Goal: Task Accomplishment & Management: Manage account settings

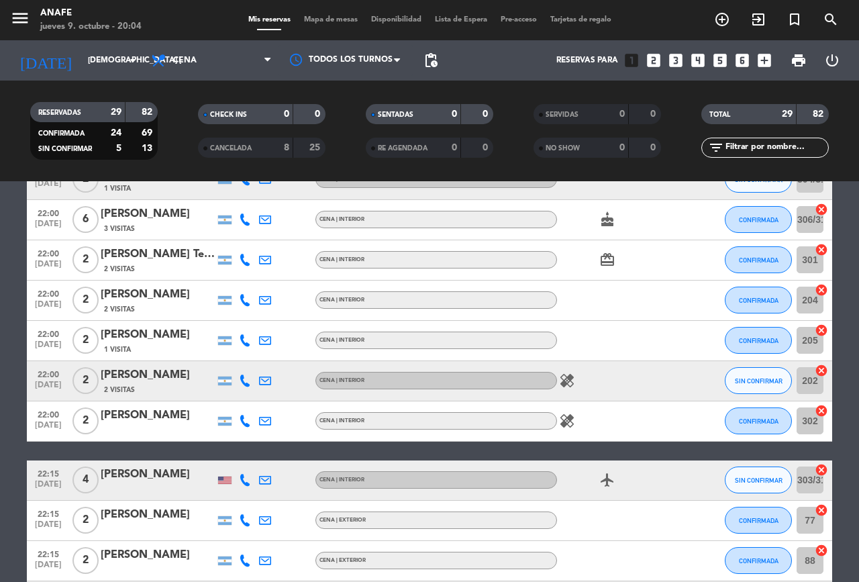
scroll to position [1092, 0]
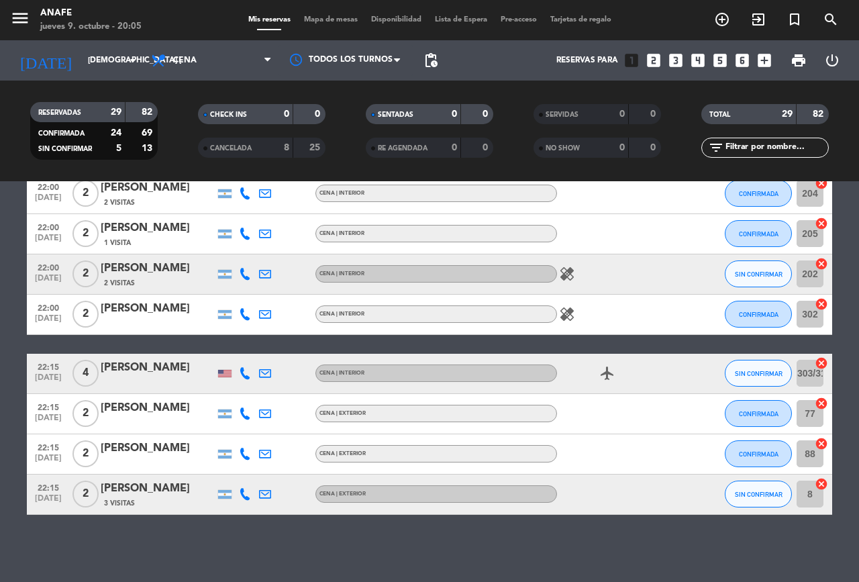
click at [431, 58] on span "pending_actions" at bounding box center [431, 60] width 16 height 16
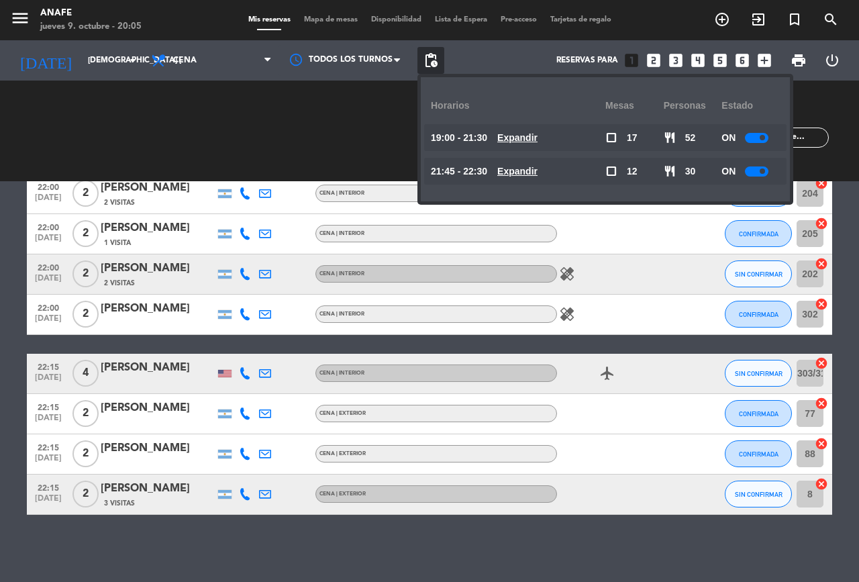
click at [764, 138] on span at bounding box center [761, 137] width 5 height 5
click at [759, 174] on div at bounding box center [756, 171] width 23 height 10
click at [764, 171] on span at bounding box center [761, 170] width 5 height 5
click at [757, 169] on div at bounding box center [756, 171] width 23 height 10
click at [764, 171] on span at bounding box center [761, 170] width 5 height 5
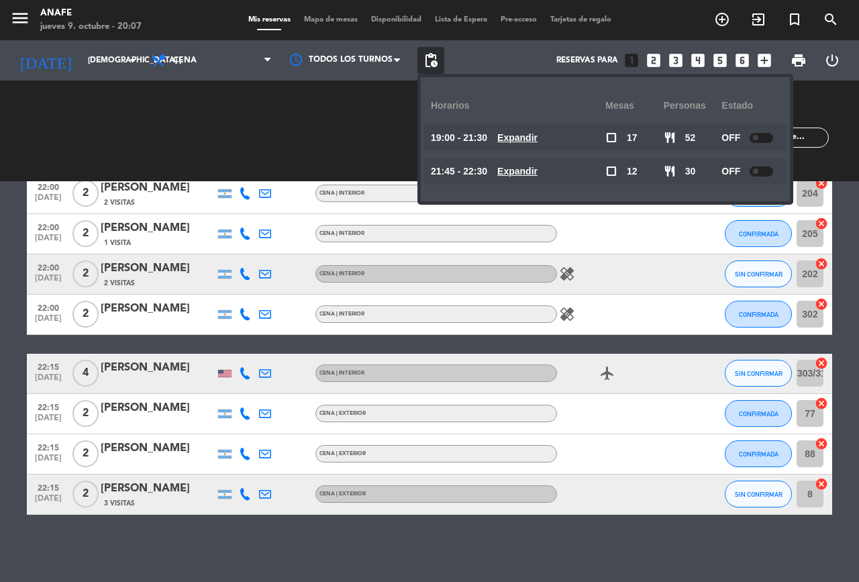
scroll to position [968, 0]
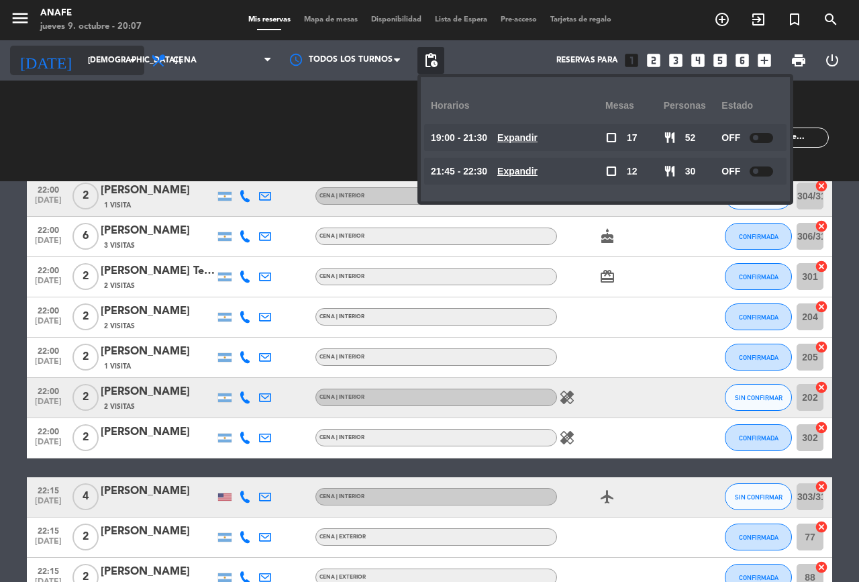
click at [93, 64] on input "[DEMOGRAPHIC_DATA] [DATE]" at bounding box center [134, 60] width 107 height 23
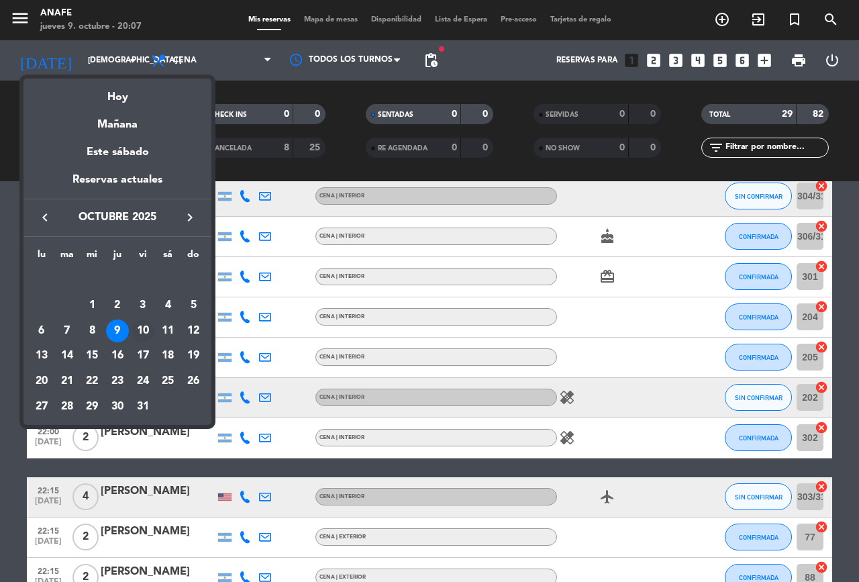
click at [146, 333] on div "10" at bounding box center [143, 330] width 23 height 23
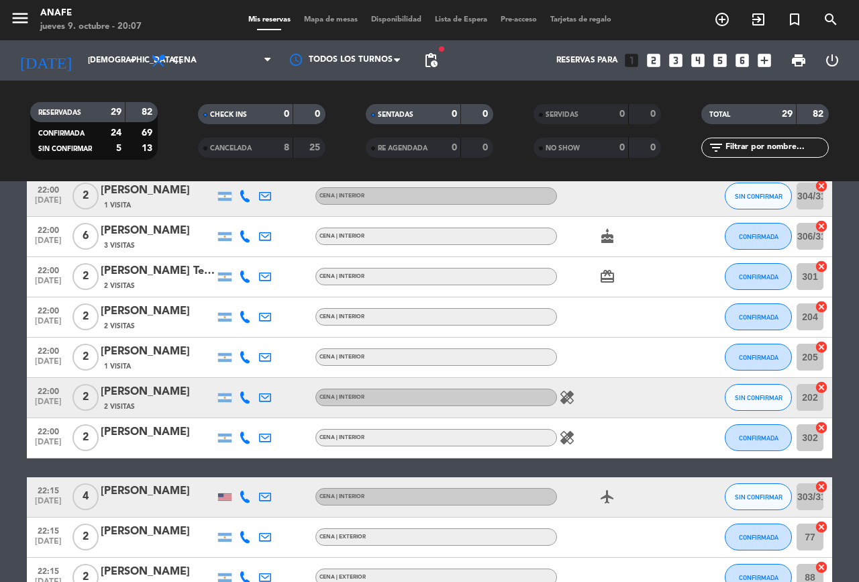
type input "vie. [DATE]"
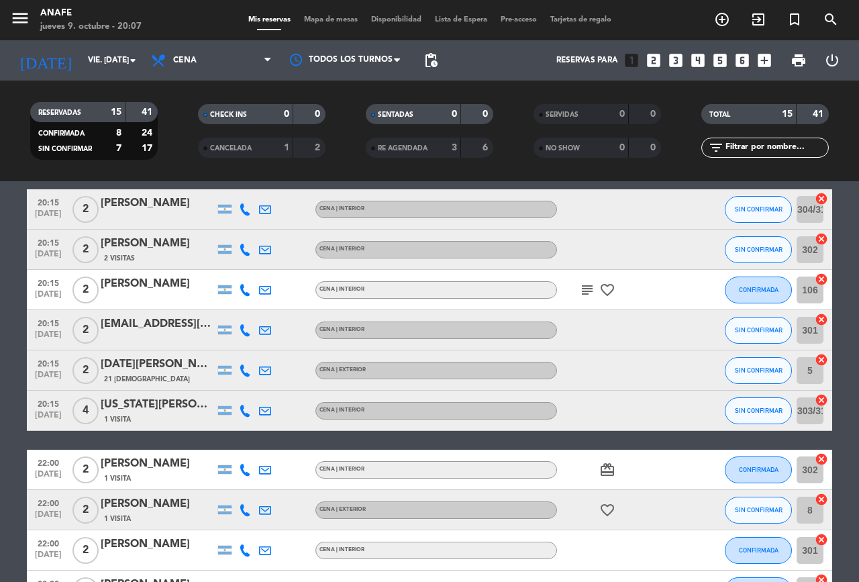
scroll to position [0, 0]
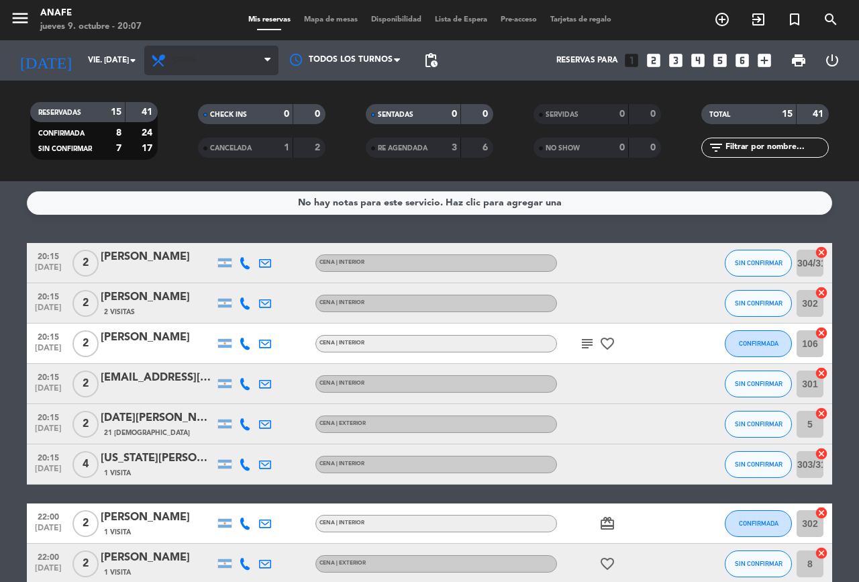
click at [219, 69] on span "Cena" at bounding box center [211, 61] width 134 height 30
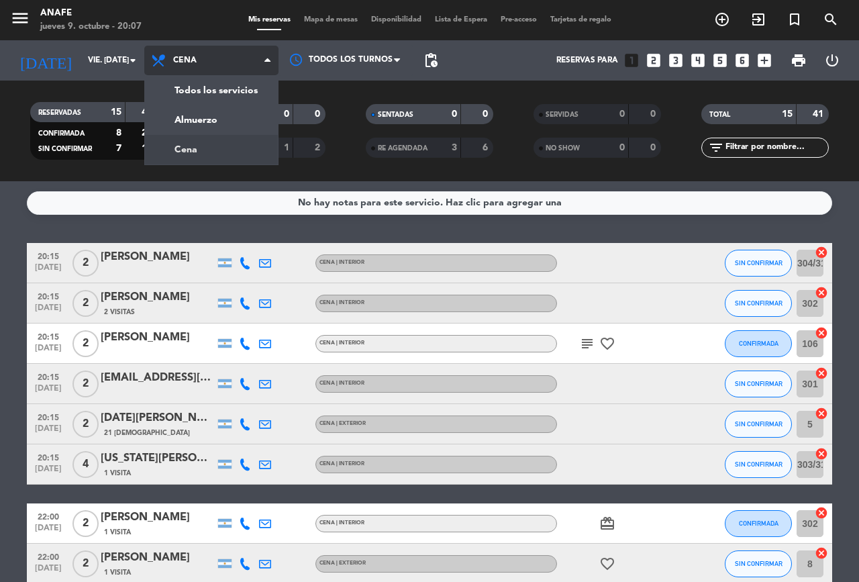
click at [202, 123] on div "menu ANAFE jueves 9. octubre - 20:07 Mis reservas Mapa de mesas Disponibilidad …" at bounding box center [429, 90] width 859 height 181
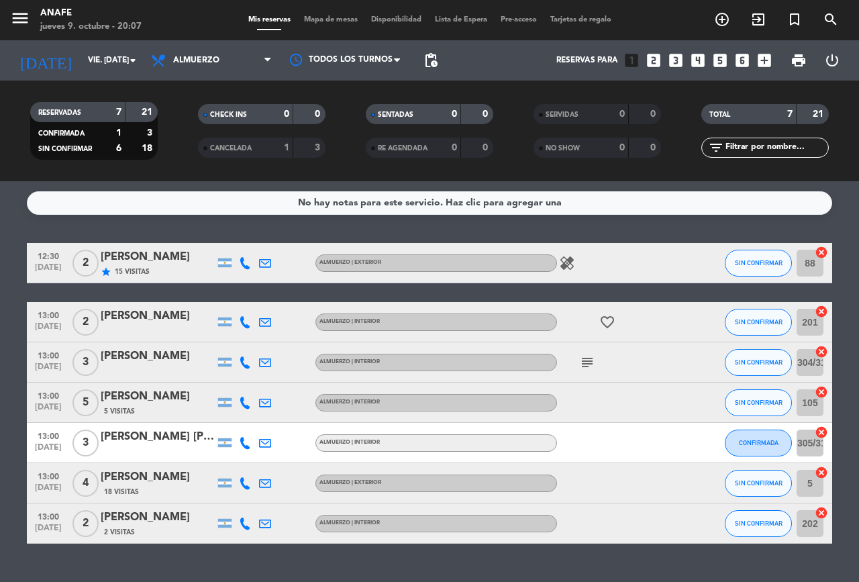
click at [193, 257] on div "[PERSON_NAME]" at bounding box center [158, 256] width 114 height 17
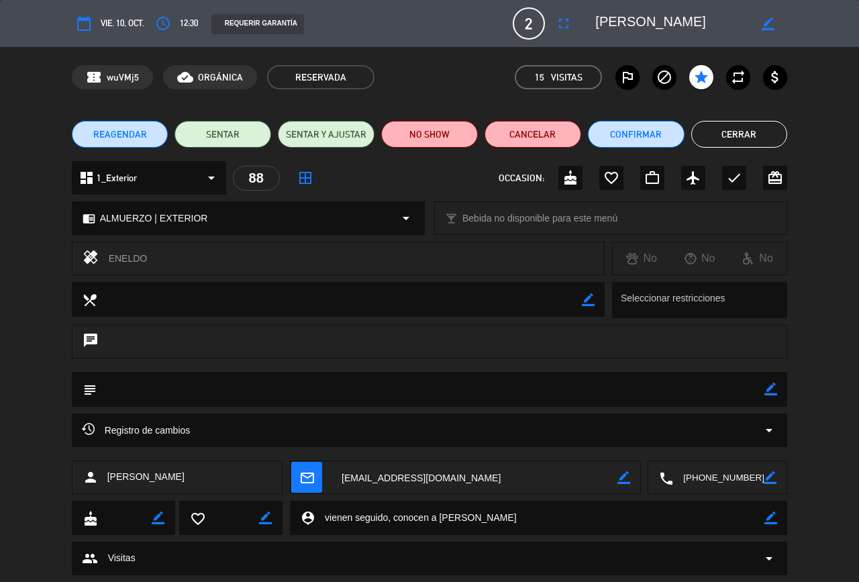
click at [776, 386] on icon "border_color" at bounding box center [770, 388] width 13 height 13
click at [776, 389] on icon at bounding box center [770, 388] width 13 height 13
click at [743, 129] on button "Cerrar" at bounding box center [739, 134] width 97 height 27
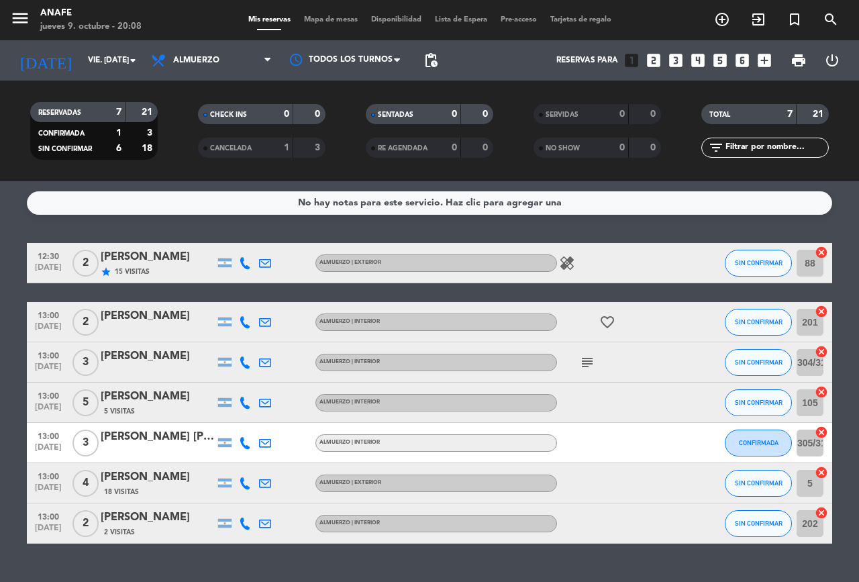
click at [572, 264] on icon "healing" at bounding box center [567, 263] width 16 height 16
click at [187, 56] on span "Almuerzo" at bounding box center [196, 60] width 46 height 9
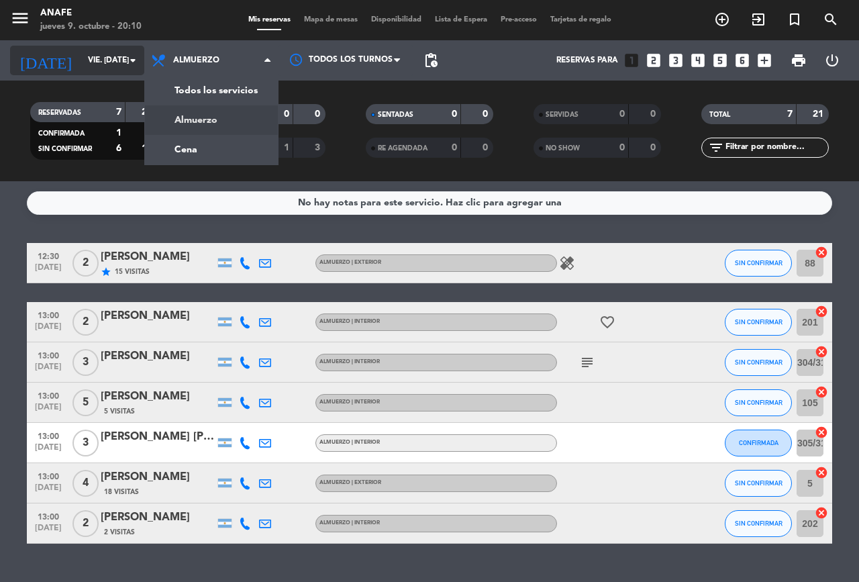
click at [89, 64] on input "vie. [DATE]" at bounding box center [134, 60] width 107 height 23
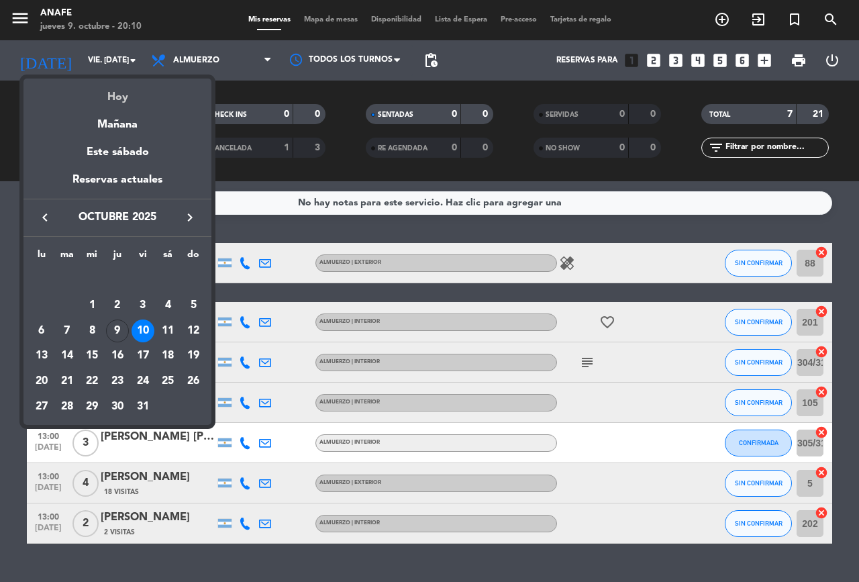
click at [119, 93] on div "Hoy" at bounding box center [117, 92] width 188 height 28
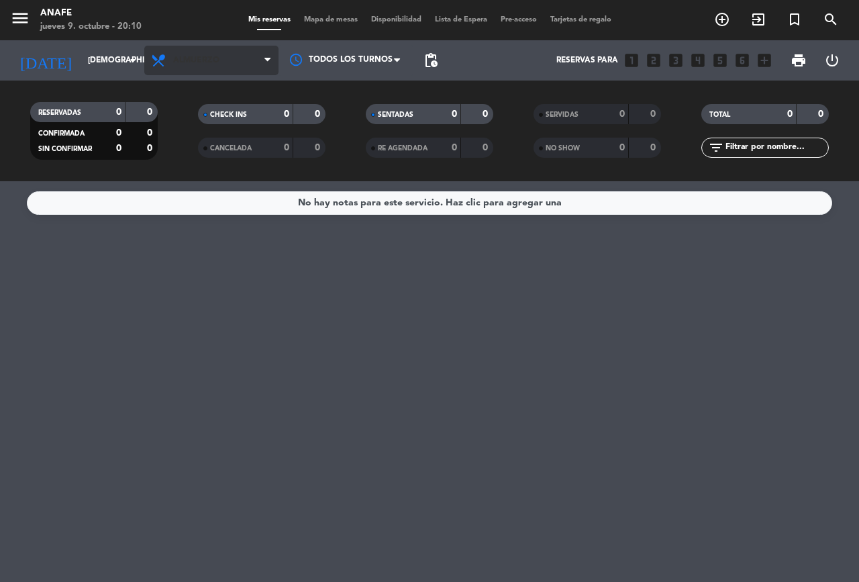
click at [194, 60] on span "Almuerzo" at bounding box center [196, 60] width 46 height 9
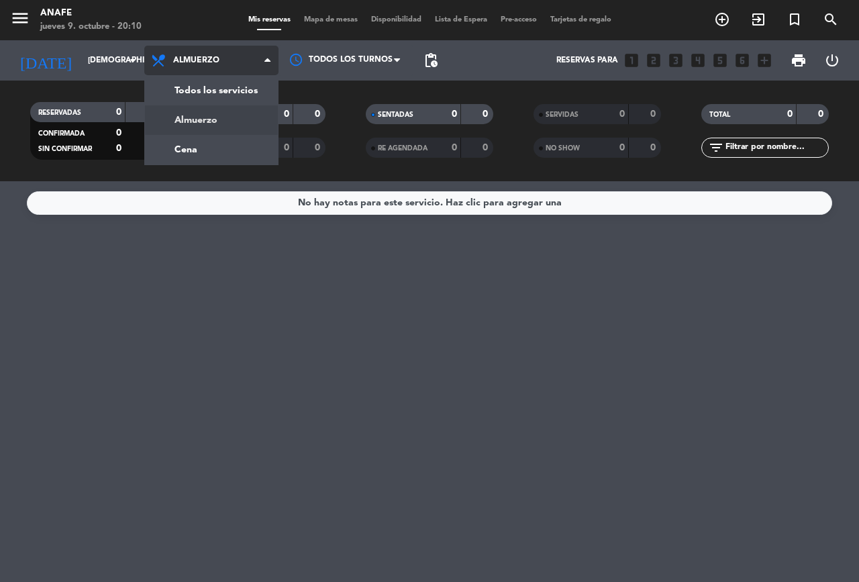
click at [187, 150] on div "menu ANAFE jueves 9. octubre - 20:10 Mis reservas Mapa de mesas Disponibilidad …" at bounding box center [429, 90] width 859 height 181
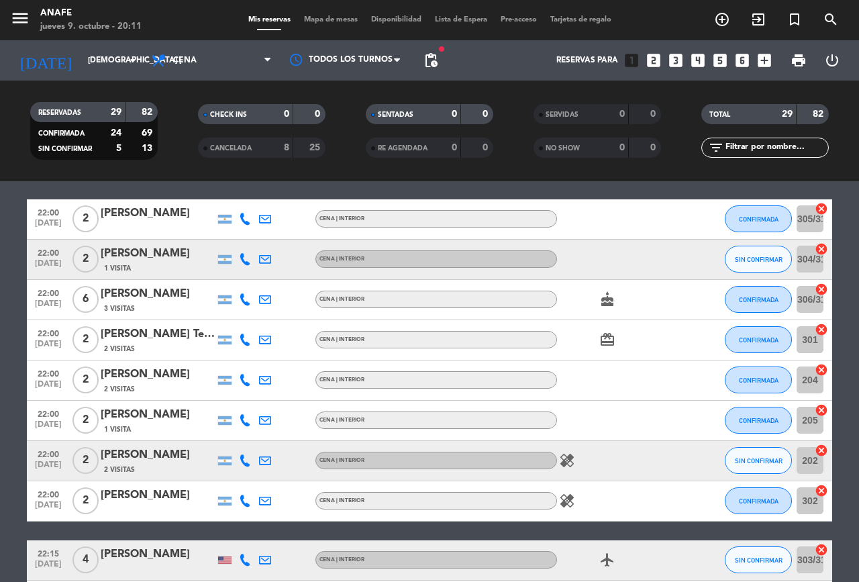
scroll to position [914, 0]
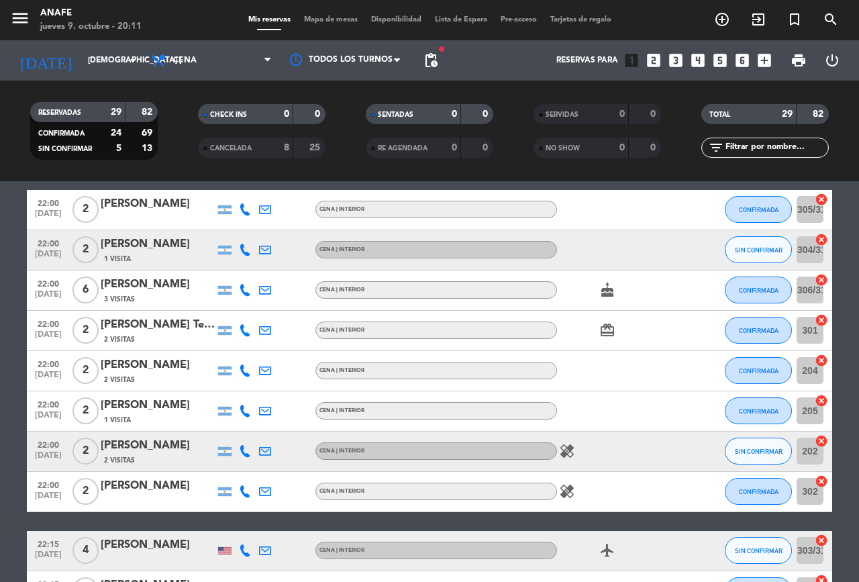
click at [613, 282] on icon "cake" at bounding box center [607, 290] width 16 height 16
click at [608, 327] on icon "card_giftcard" at bounding box center [607, 330] width 16 height 16
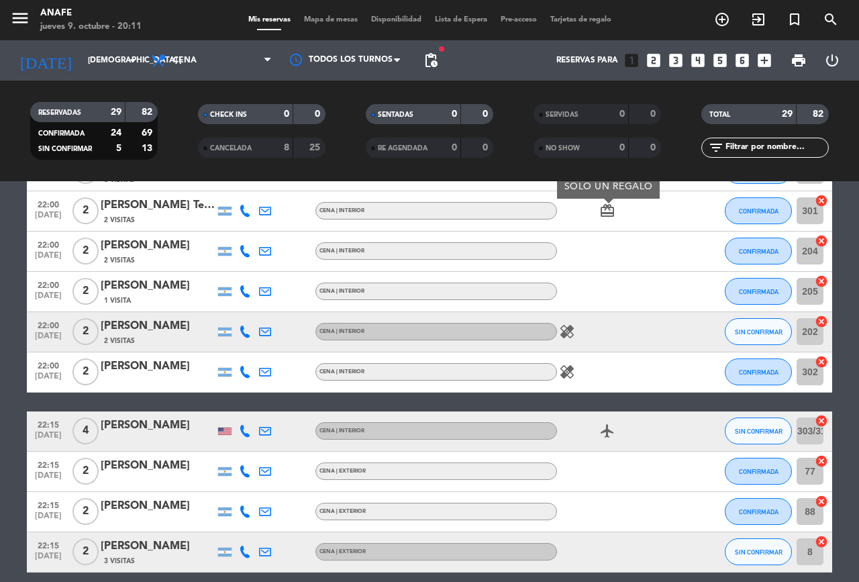
scroll to position [1092, 0]
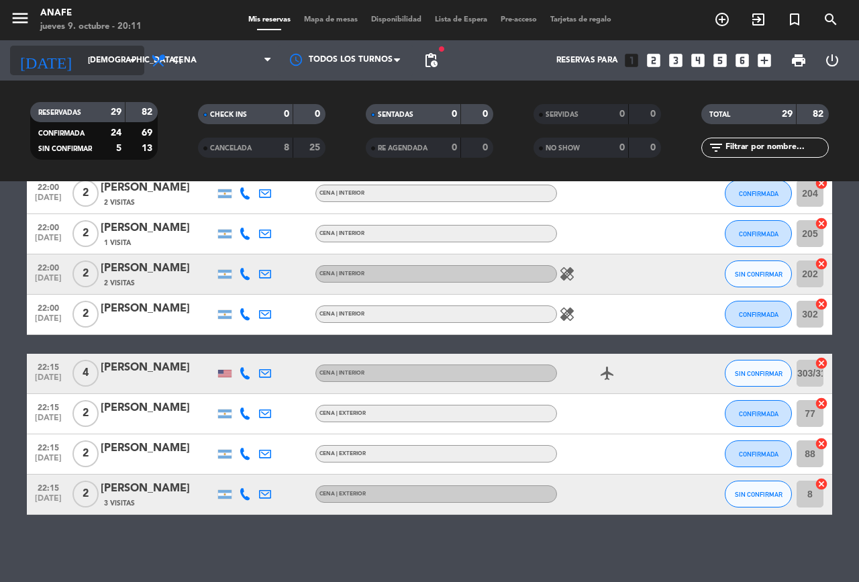
click at [81, 69] on input "[DEMOGRAPHIC_DATA] [DATE]" at bounding box center [134, 60] width 107 height 23
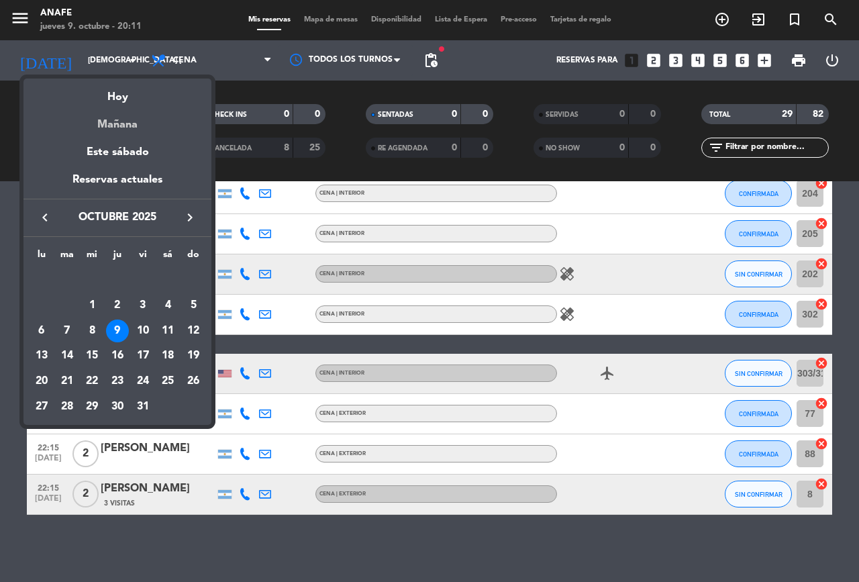
click at [109, 129] on div "Mañana" at bounding box center [117, 120] width 188 height 28
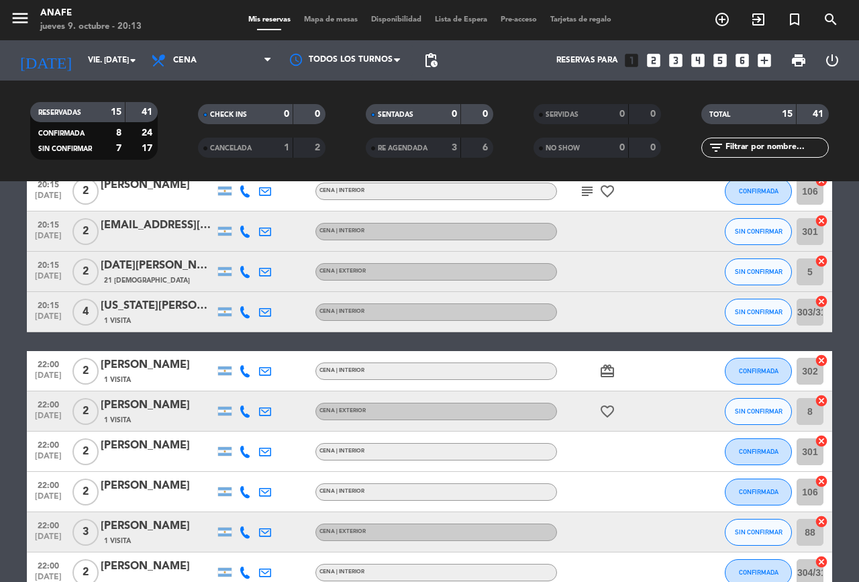
scroll to position [0, 0]
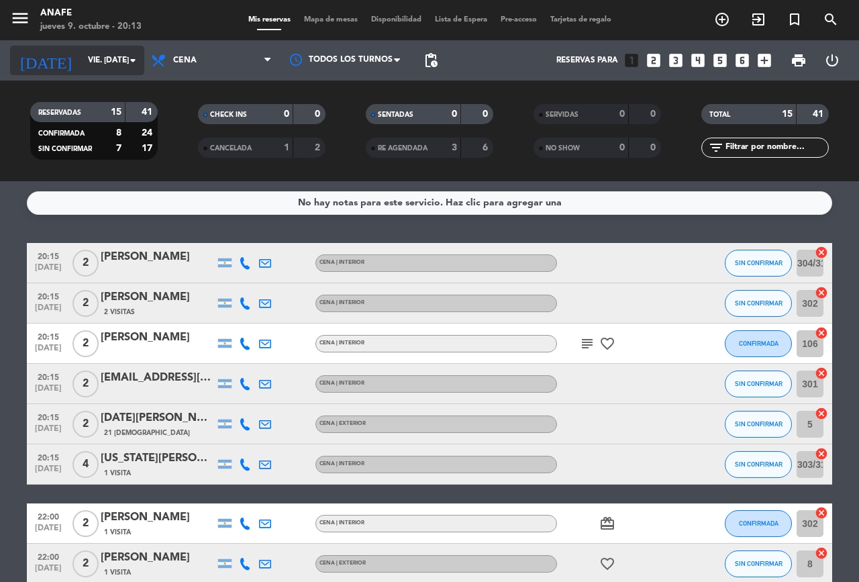
click at [105, 60] on input "vie. [DATE]" at bounding box center [134, 60] width 107 height 23
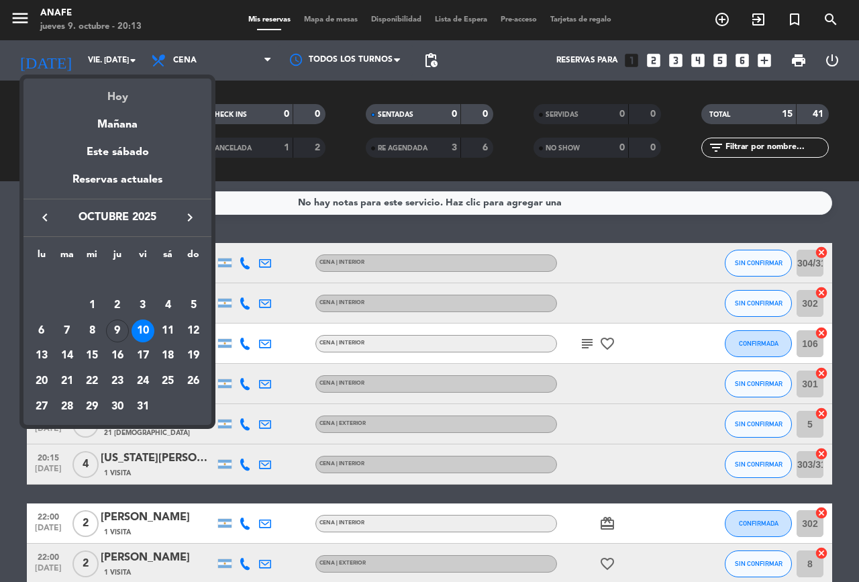
click at [144, 95] on div "Hoy" at bounding box center [117, 92] width 188 height 28
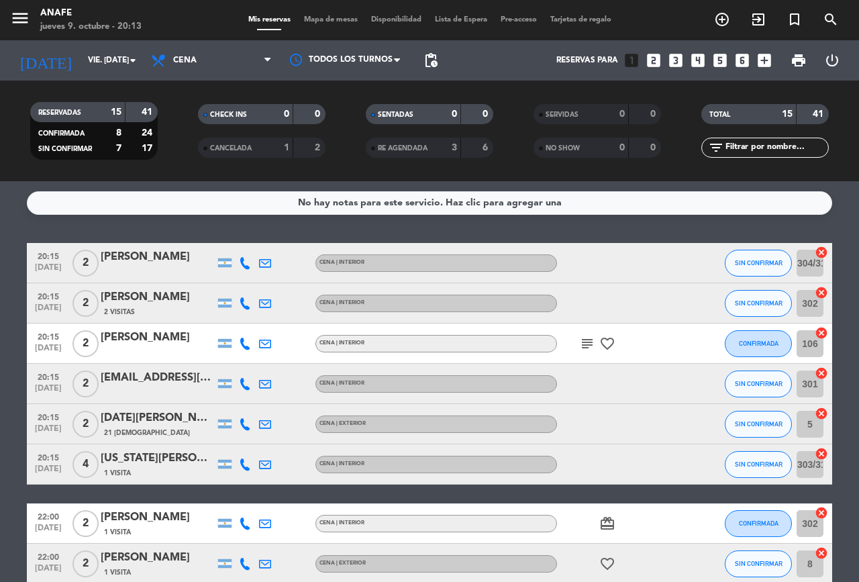
type input "[DEMOGRAPHIC_DATA] [DATE]"
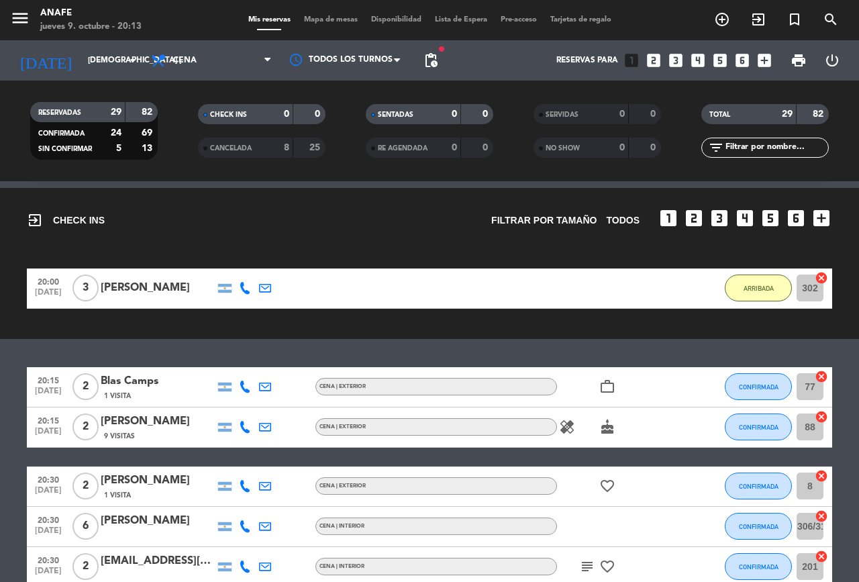
click at [732, 337] on div "exit_to_app CHECK INS Filtrar por tamaño TODOS looks_one looks_two looks_3 look…" at bounding box center [429, 263] width 859 height 151
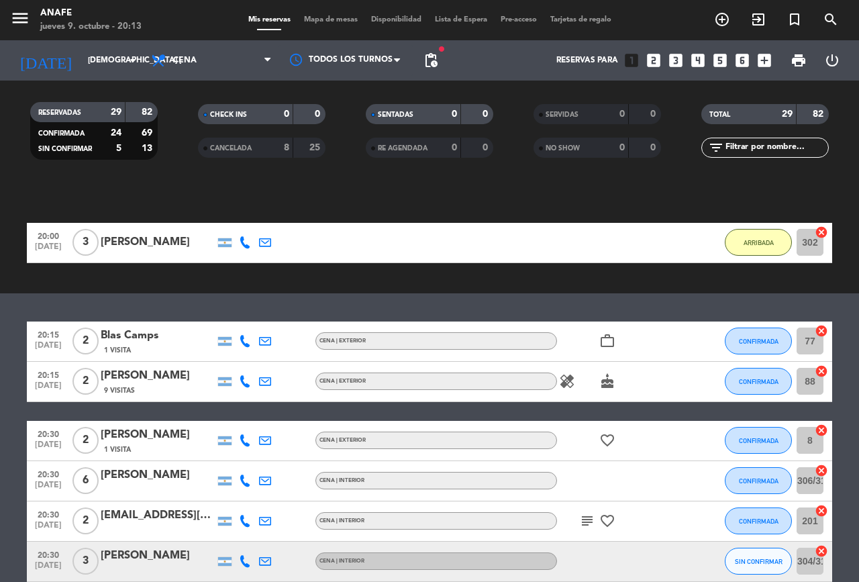
scroll to position [85, 0]
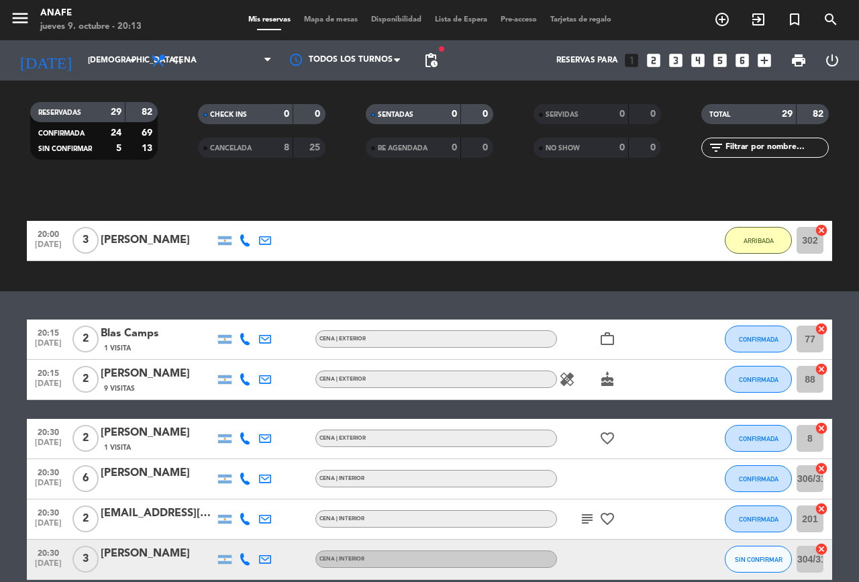
click at [570, 379] on icon "healing" at bounding box center [567, 379] width 16 height 16
click at [603, 379] on icon "cake" at bounding box center [607, 379] width 16 height 16
click at [584, 514] on icon "subject" at bounding box center [587, 519] width 16 height 16
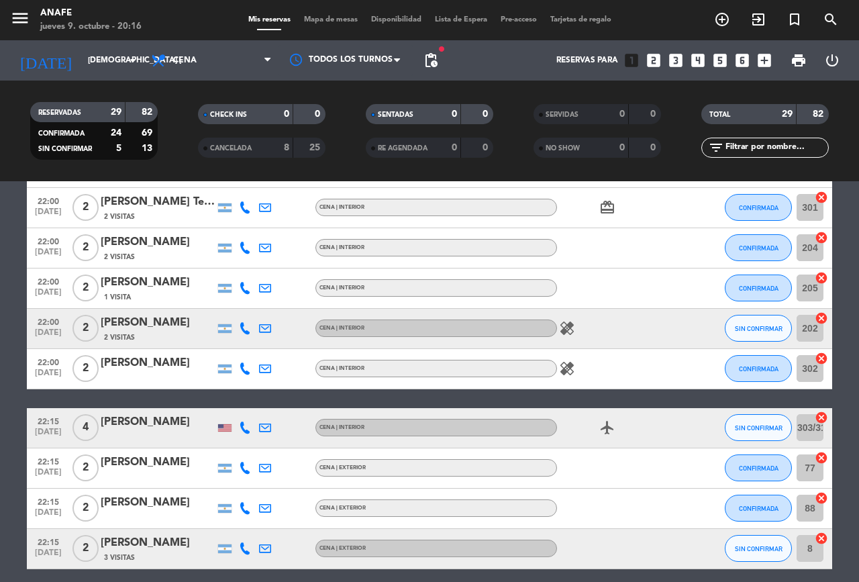
scroll to position [1092, 0]
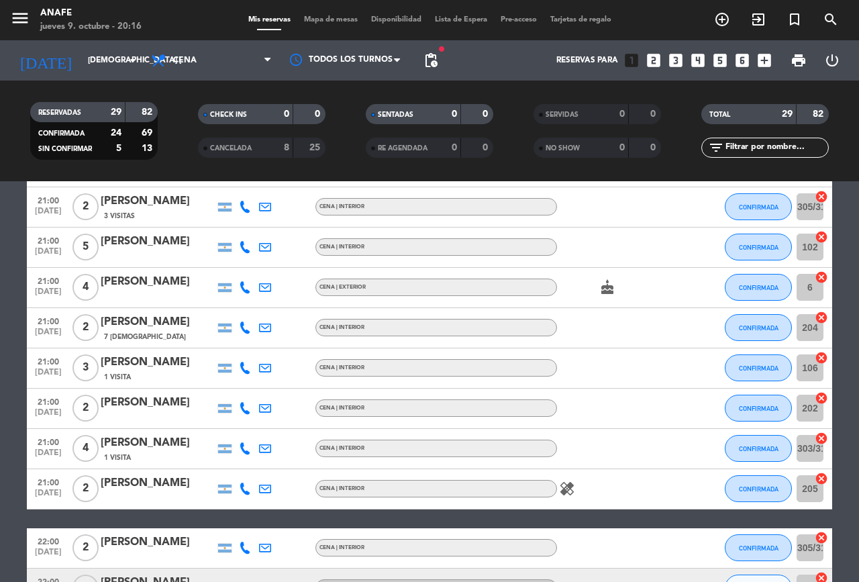
click at [638, 460] on div at bounding box center [617, 449] width 121 height 40
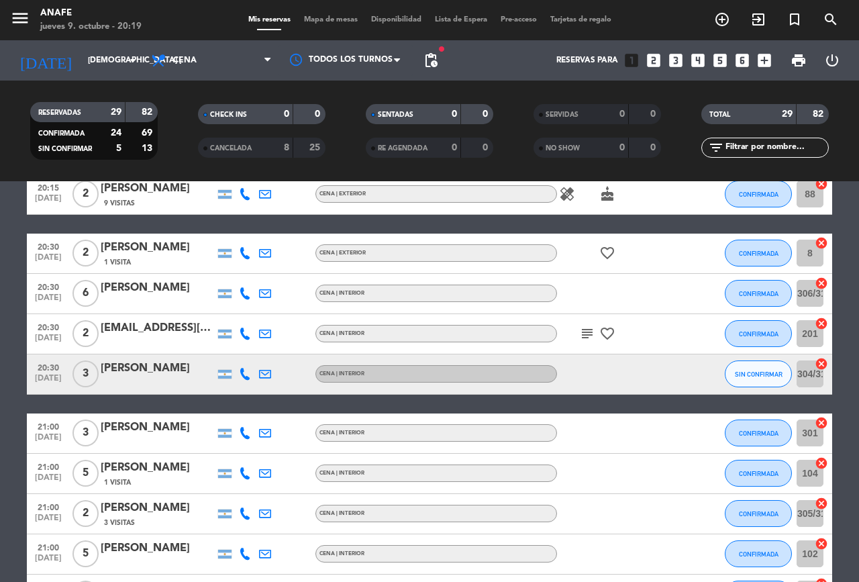
scroll to position [258, 0]
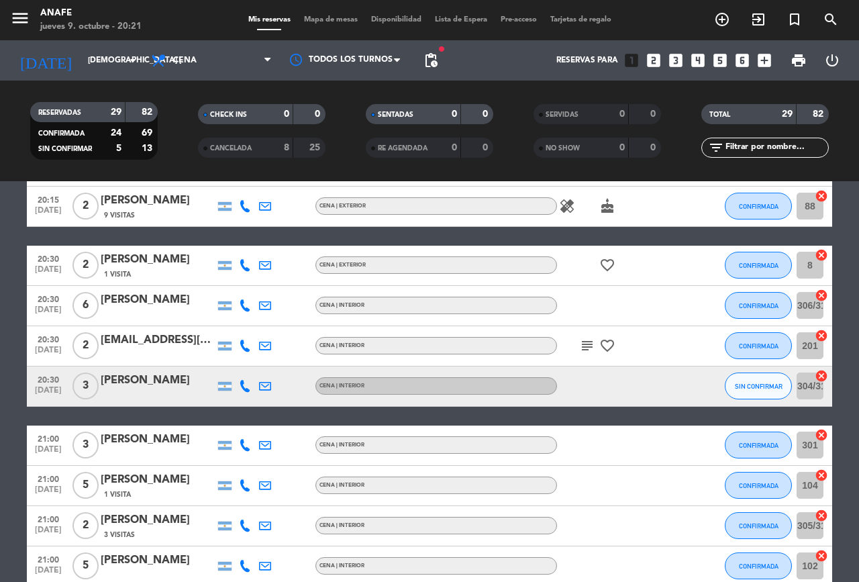
click at [586, 351] on icon "subject" at bounding box center [587, 345] width 16 height 16
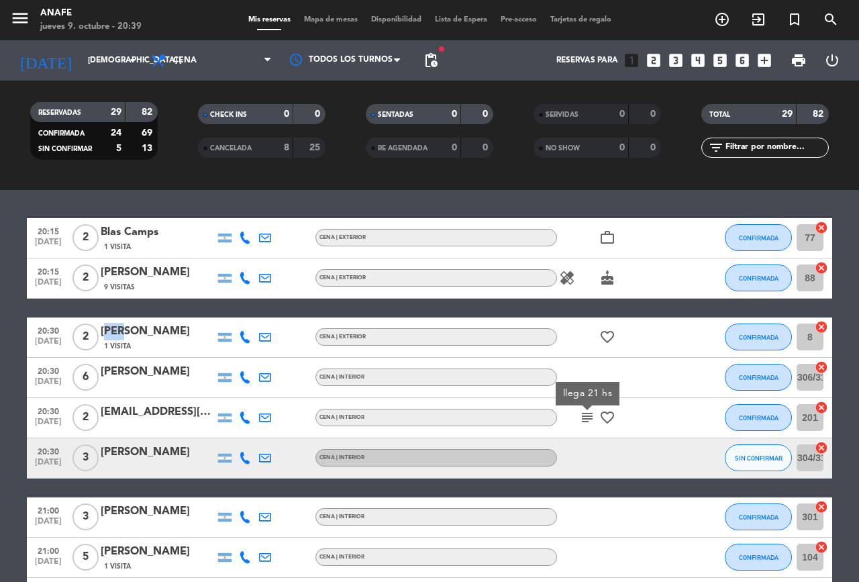
scroll to position [211, 0]
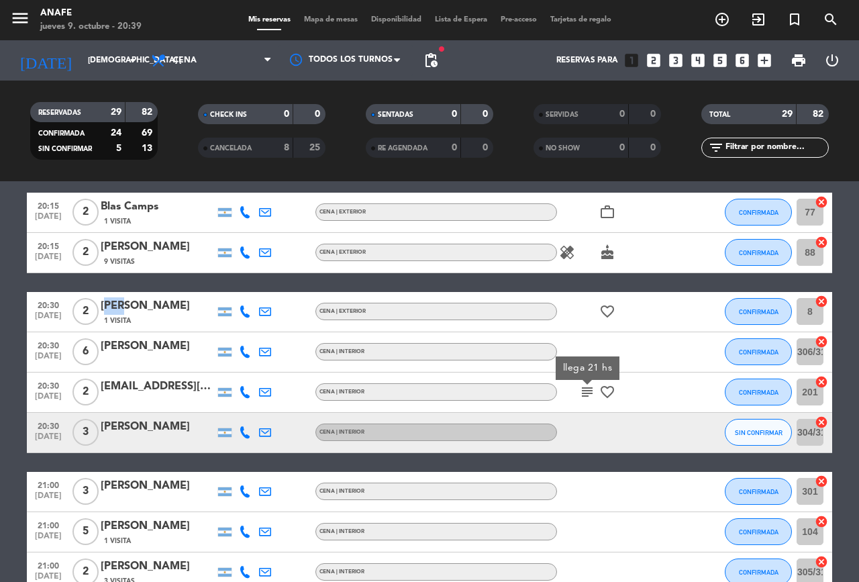
click at [586, 395] on icon "subject" at bounding box center [587, 392] width 16 height 16
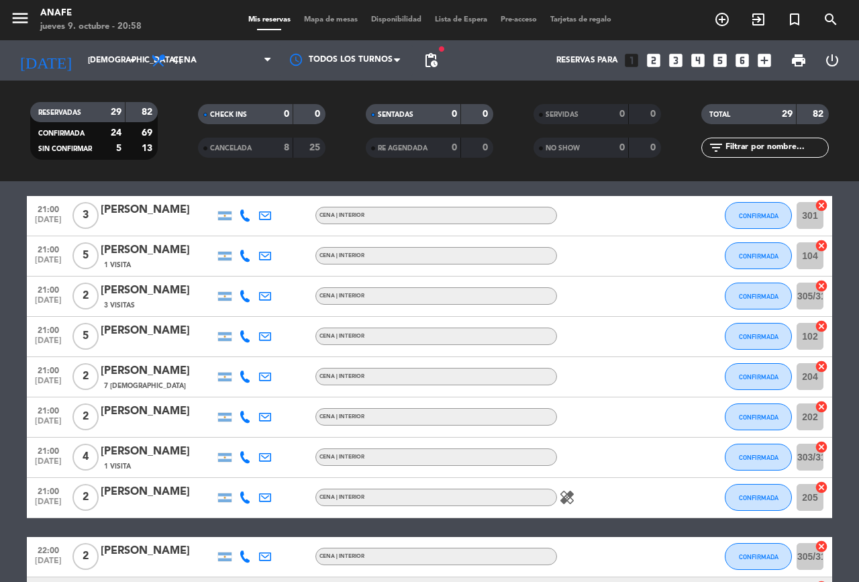
scroll to position [1094, 0]
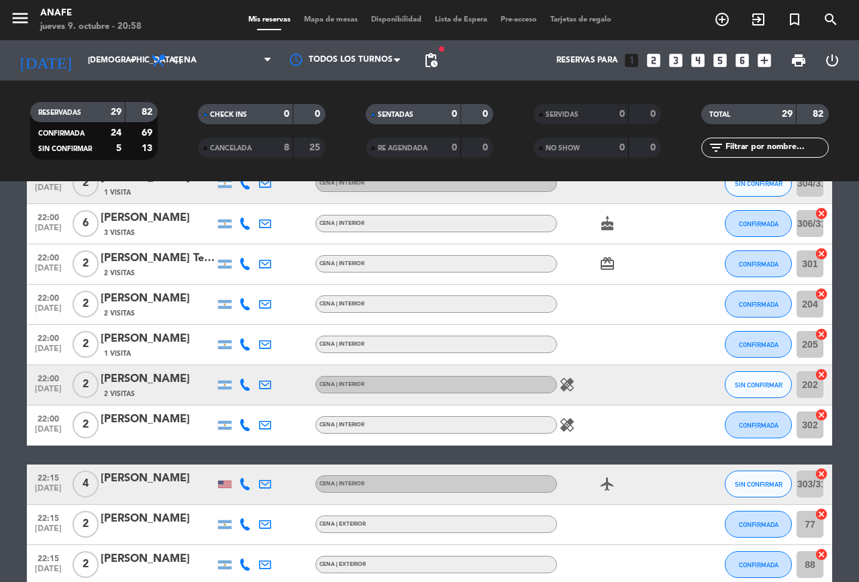
click at [482, 0] on div "menu ANAFE jueves 9. octubre - 20:58 Mis reservas Mapa de mesas Disponibilidad …" at bounding box center [429, 20] width 859 height 40
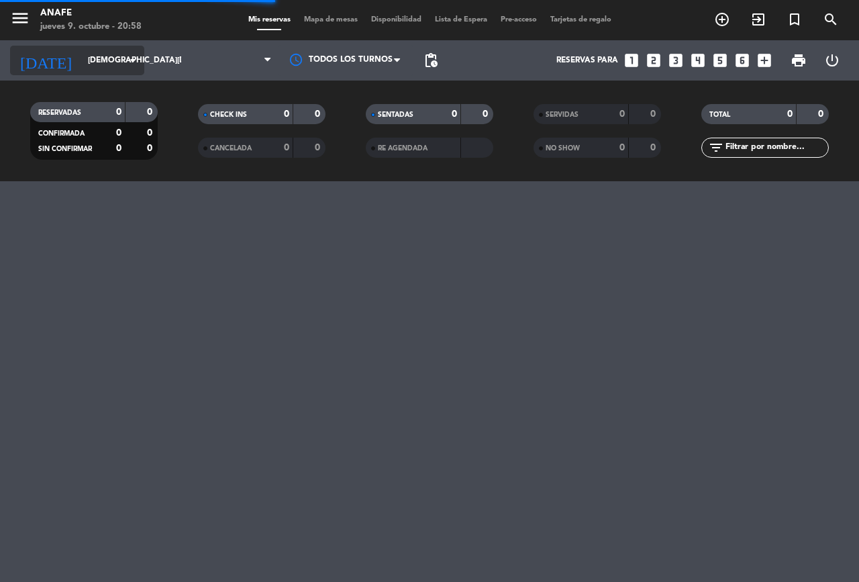
click at [84, 56] on input "[DEMOGRAPHIC_DATA] [DATE]" at bounding box center [134, 60] width 107 height 23
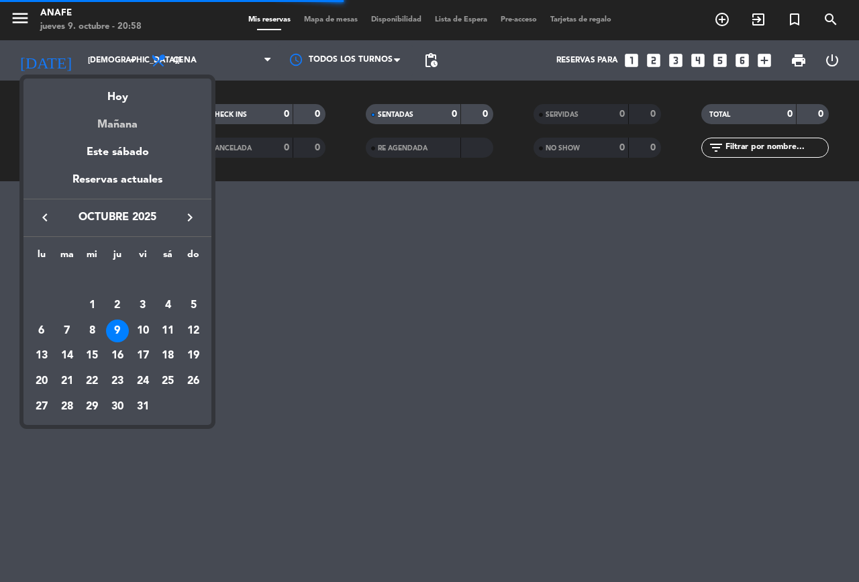
click at [146, 130] on div "Mañana" at bounding box center [117, 120] width 188 height 28
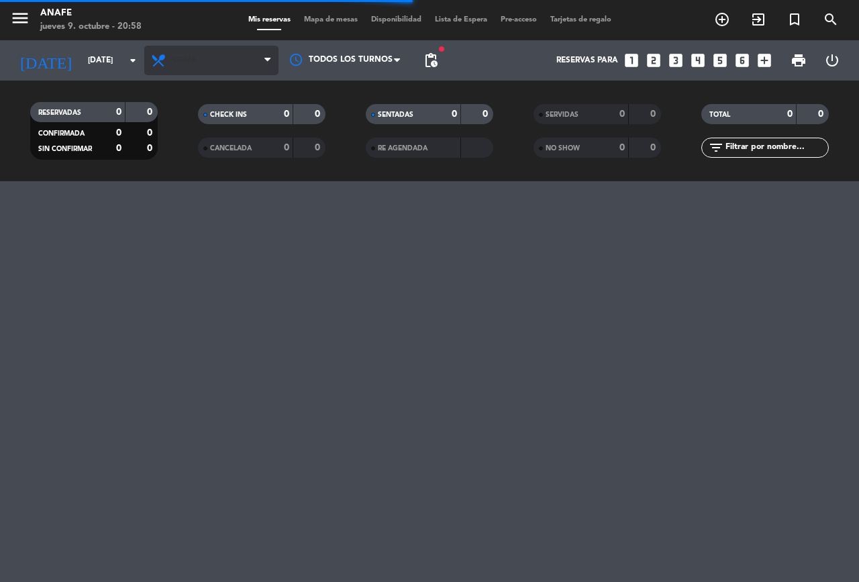
click at [187, 60] on span "Cena" at bounding box center [184, 60] width 23 height 9
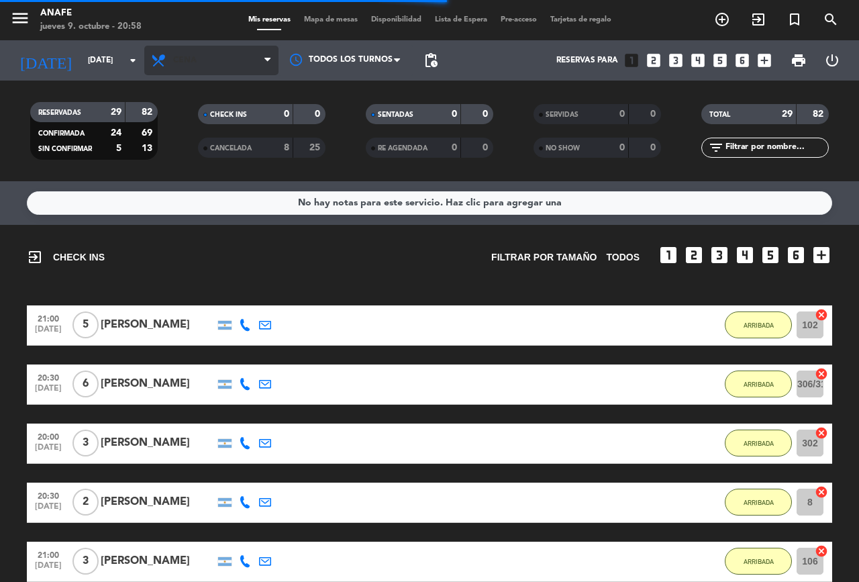
click at [209, 57] on span "Cena" at bounding box center [211, 61] width 134 height 30
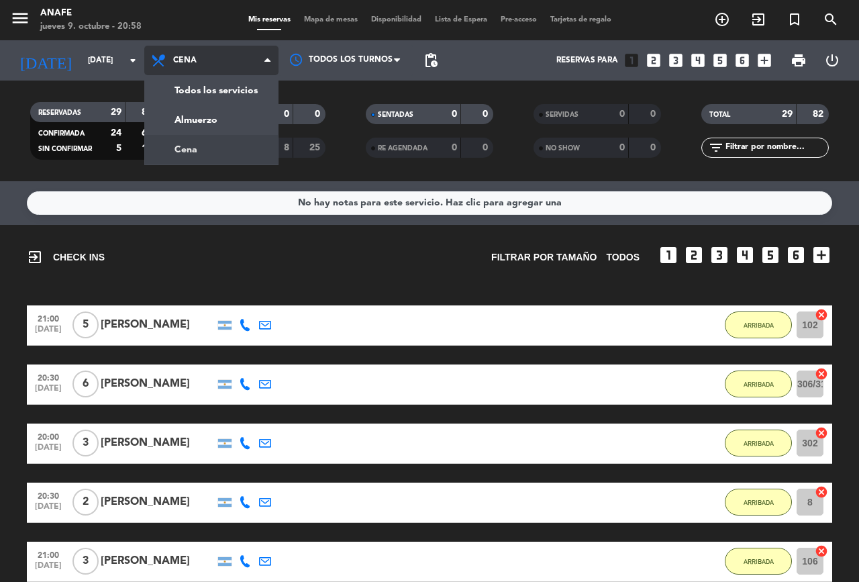
click at [225, 125] on div "menu ANAFE jueves 9. octubre - 20:58 Mis reservas Mapa de mesas Disponibilidad …" at bounding box center [429, 90] width 859 height 181
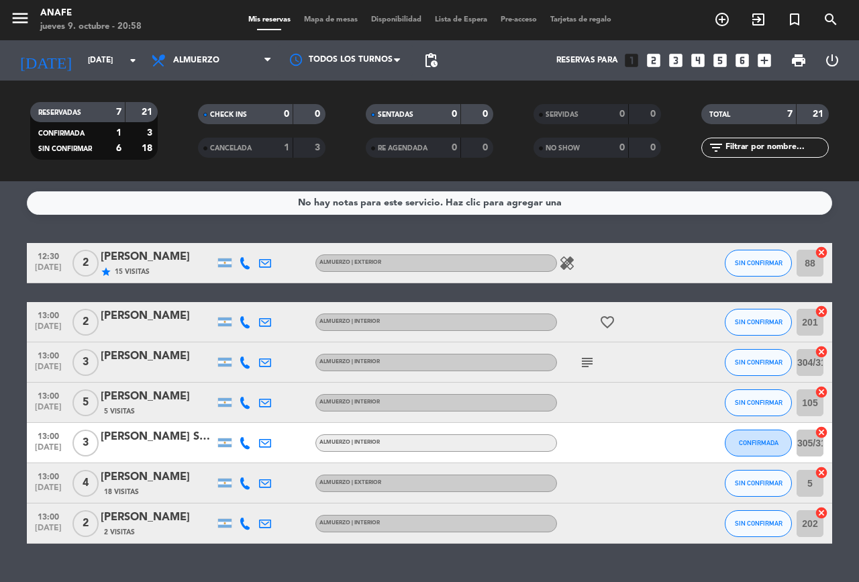
click at [587, 360] on icon "subject" at bounding box center [587, 362] width 16 height 16
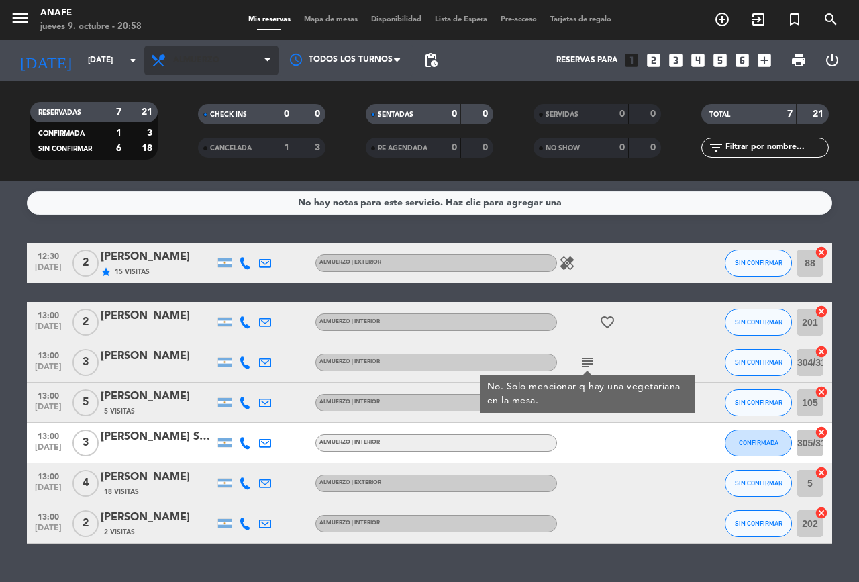
click at [186, 63] on span "Almuerzo" at bounding box center [196, 60] width 46 height 9
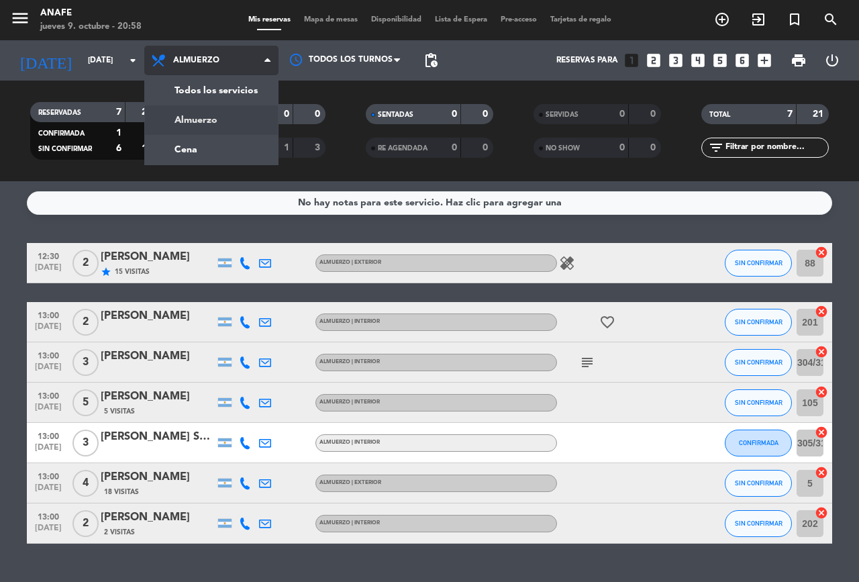
click at [220, 149] on div "menu ANAFE jueves 9. octubre - 20:58 Mis reservas Mapa de mesas Disponibilidad …" at bounding box center [429, 90] width 859 height 181
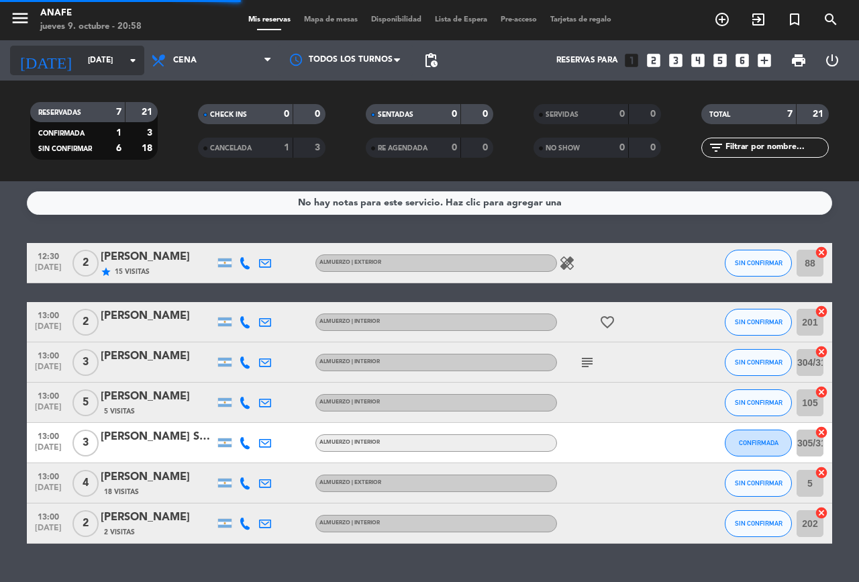
click at [90, 60] on input "vie. [DATE]" at bounding box center [134, 60] width 107 height 23
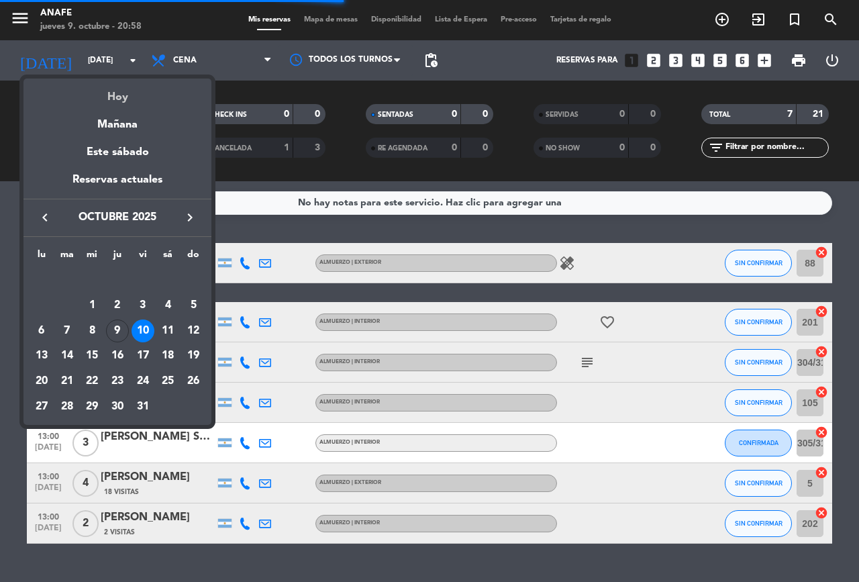
click at [123, 94] on div "Hoy" at bounding box center [117, 92] width 188 height 28
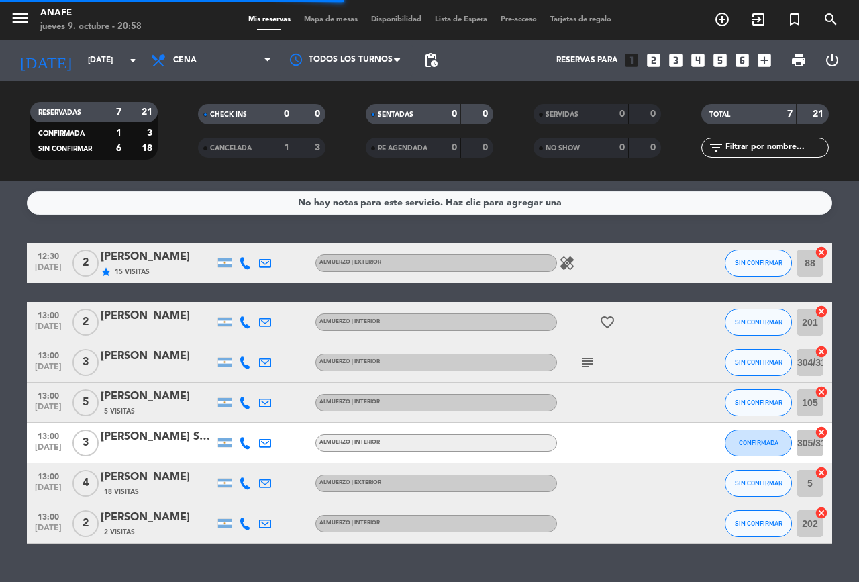
type input "[DEMOGRAPHIC_DATA] [DATE]"
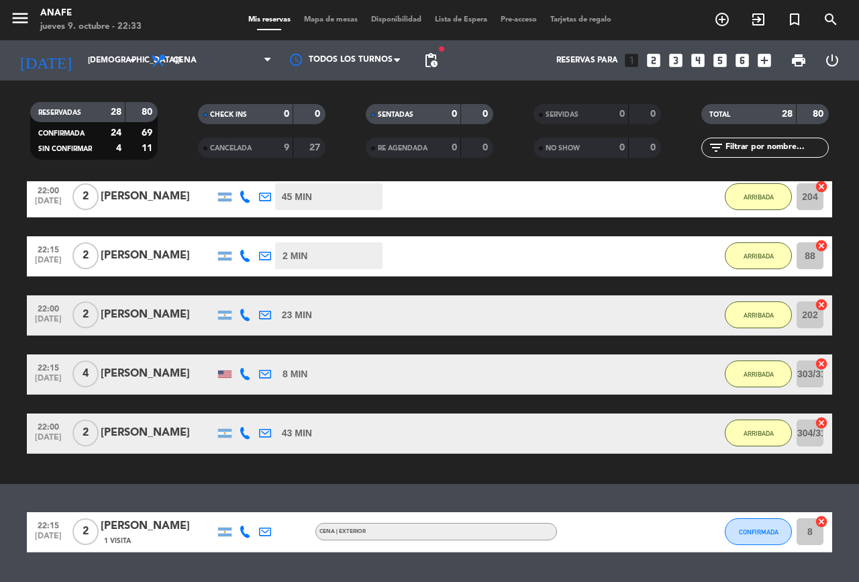
scroll to position [1333, 0]
